Goal: Information Seeking & Learning: Learn about a topic

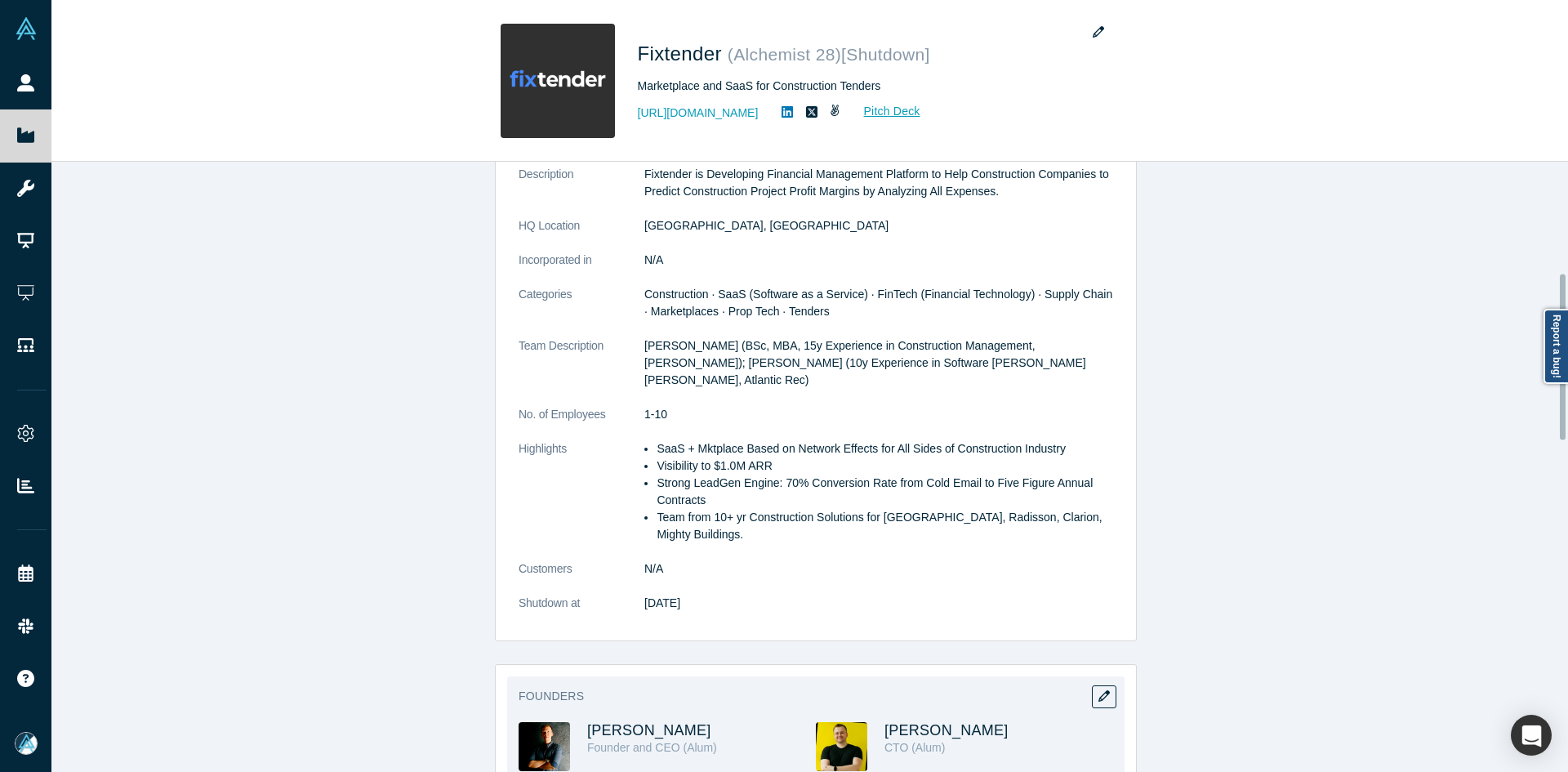
scroll to position [408, 0]
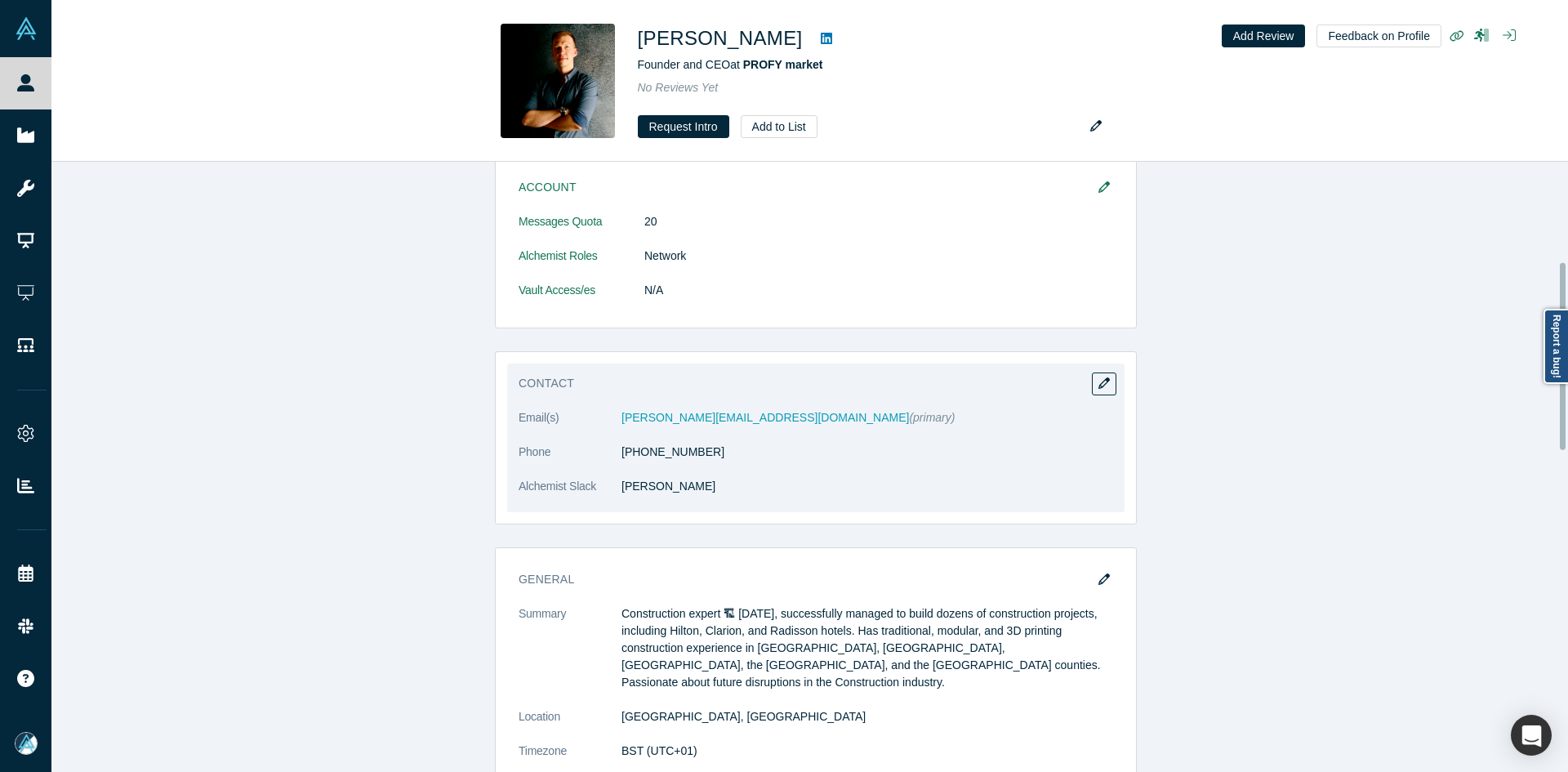
scroll to position [327, 0]
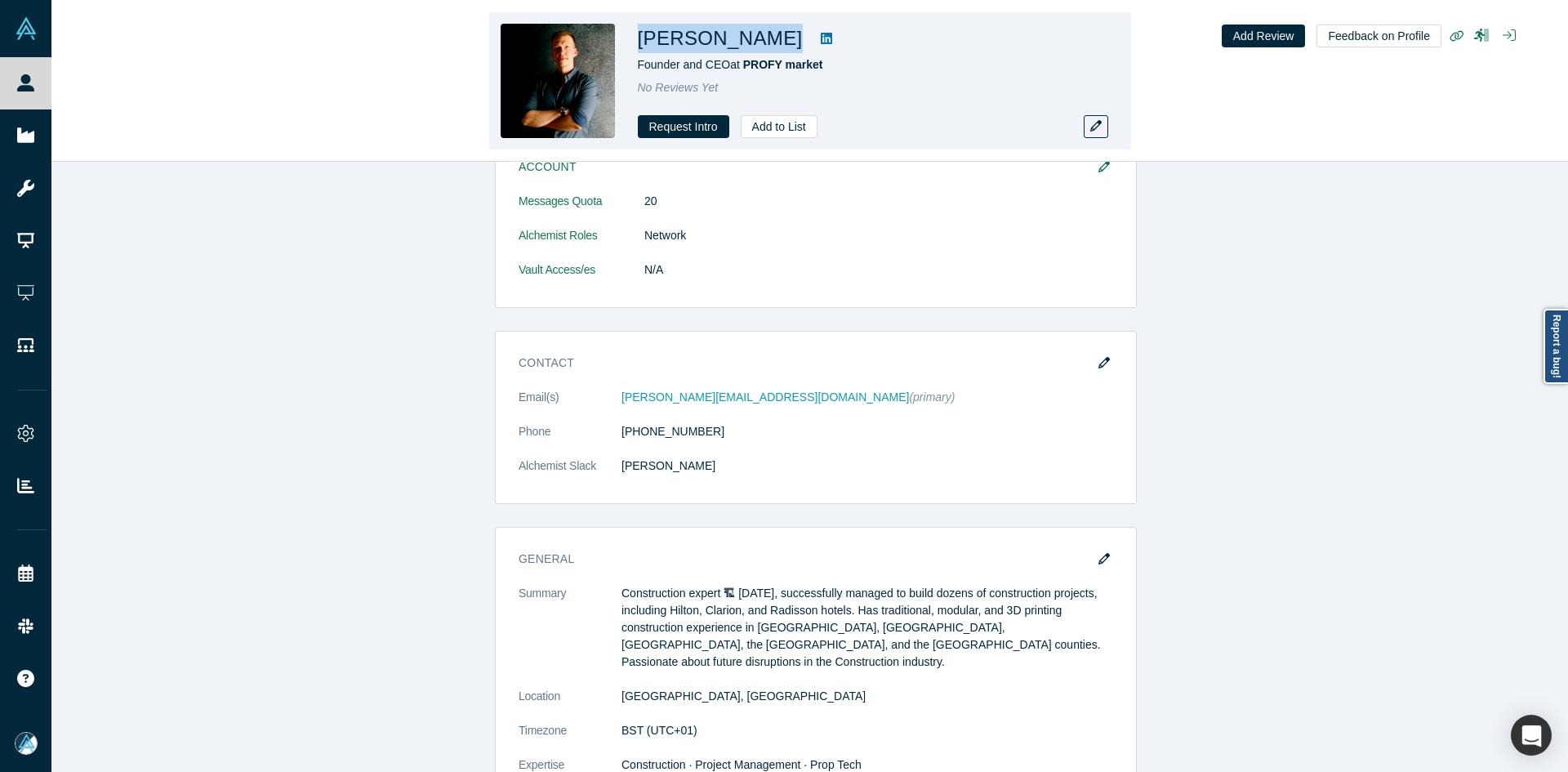
drag, startPoint x: 759, startPoint y: 44, endPoint x: 640, endPoint y: 35, distance: 119.3
click at [640, 35] on div "[PERSON_NAME]" at bounding box center [866, 37] width 457 height 29
